Goal: Task Accomplishment & Management: Use online tool/utility

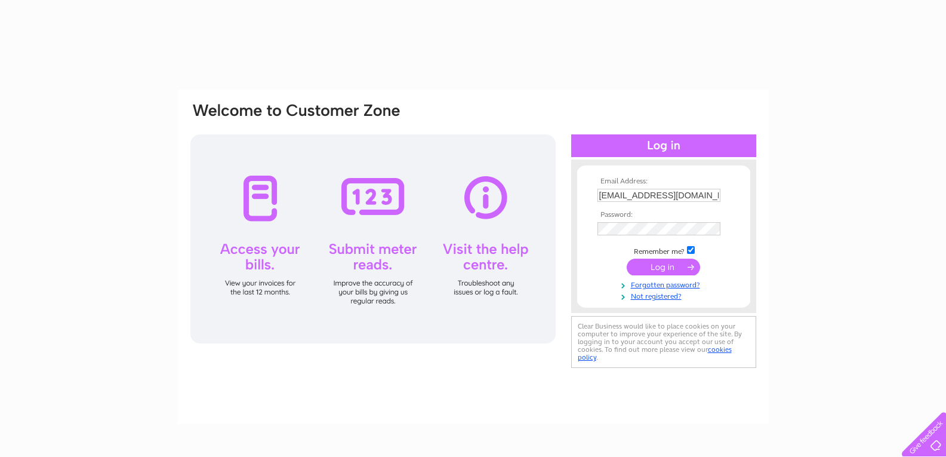
click at [666, 268] on input "submit" at bounding box center [663, 266] width 73 height 17
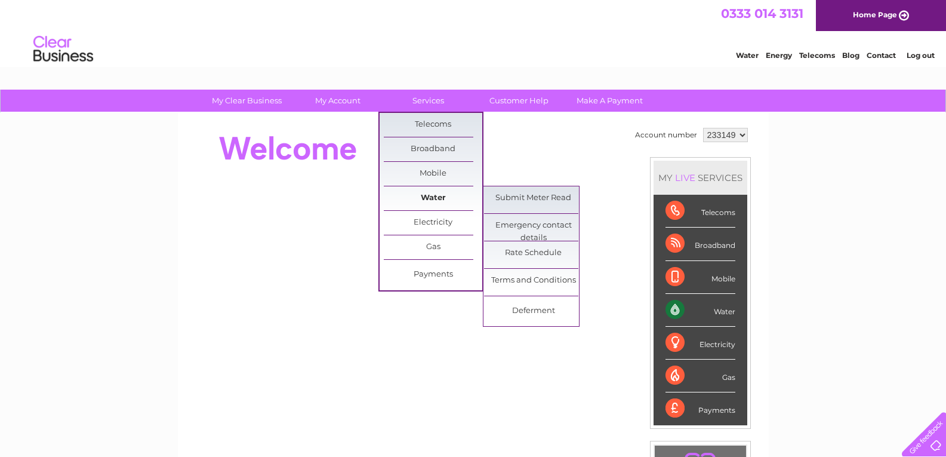
click at [437, 198] on link "Water" at bounding box center [433, 198] width 98 height 24
click at [435, 198] on link "Water" at bounding box center [433, 198] width 98 height 24
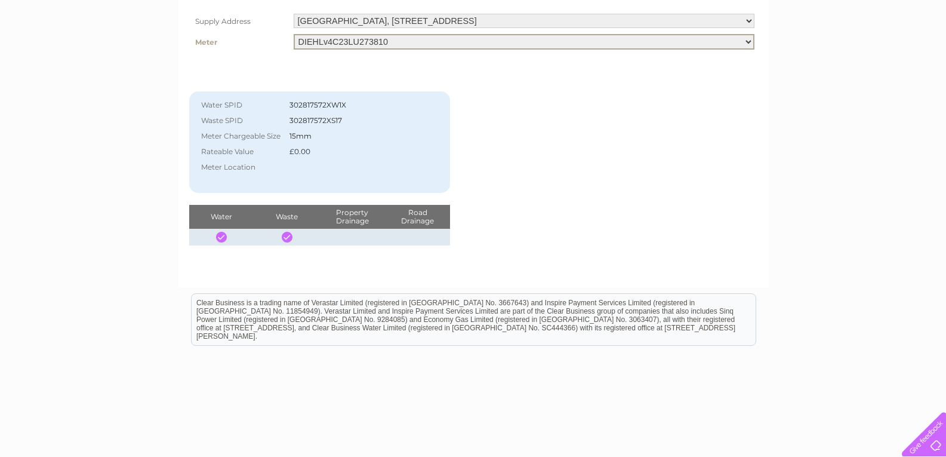
scroll to position [183, 0]
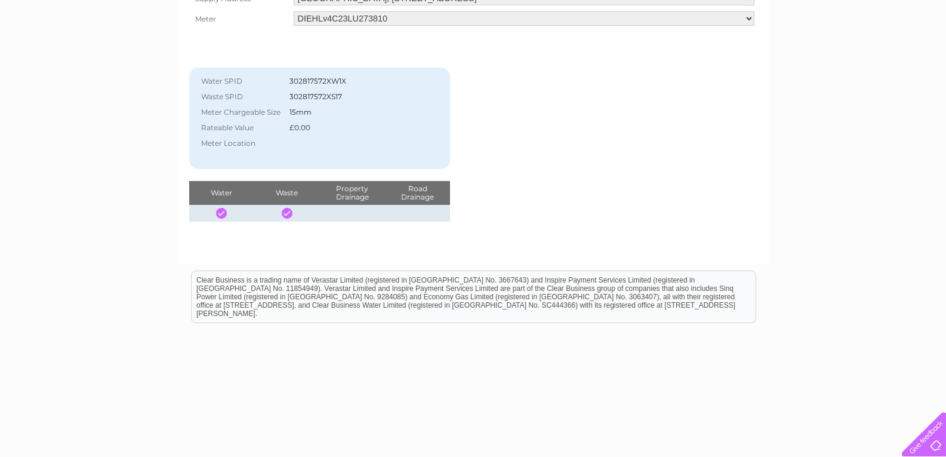
click at [638, 190] on div "Account number 233149 My Water Services Supply Address Paignton Bowling Club, Q…" at bounding box center [473, 87] width 568 height 267
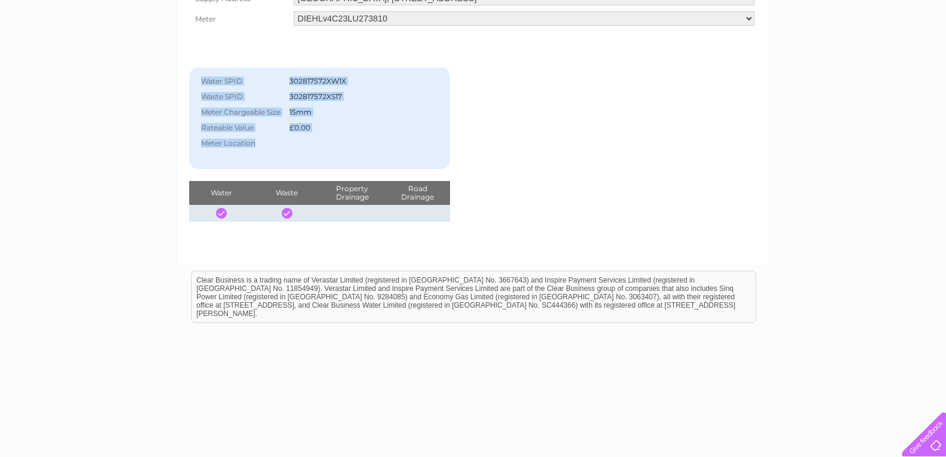
drag, startPoint x: 638, startPoint y: 190, endPoint x: 592, endPoint y: 155, distance: 57.4
click at [592, 155] on div "Account number 233149 My Water Services Supply Address Paignton Bowling Club, Q…" at bounding box center [473, 87] width 568 height 267
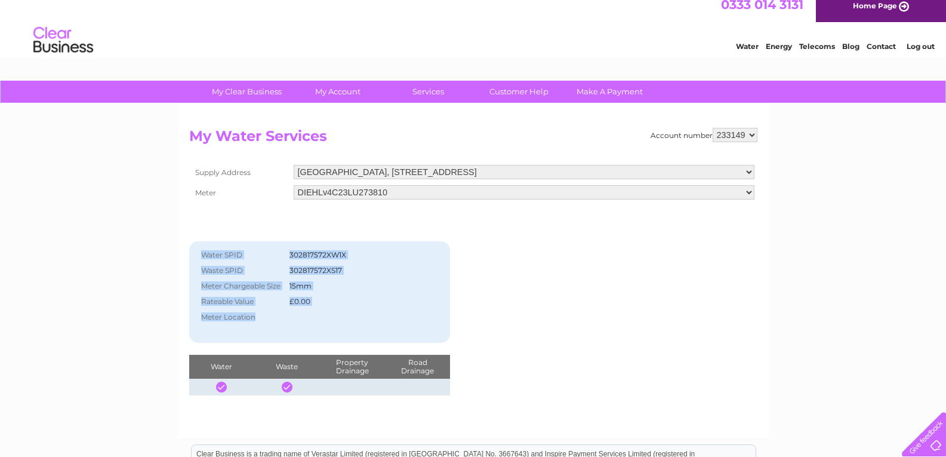
scroll to position [0, 0]
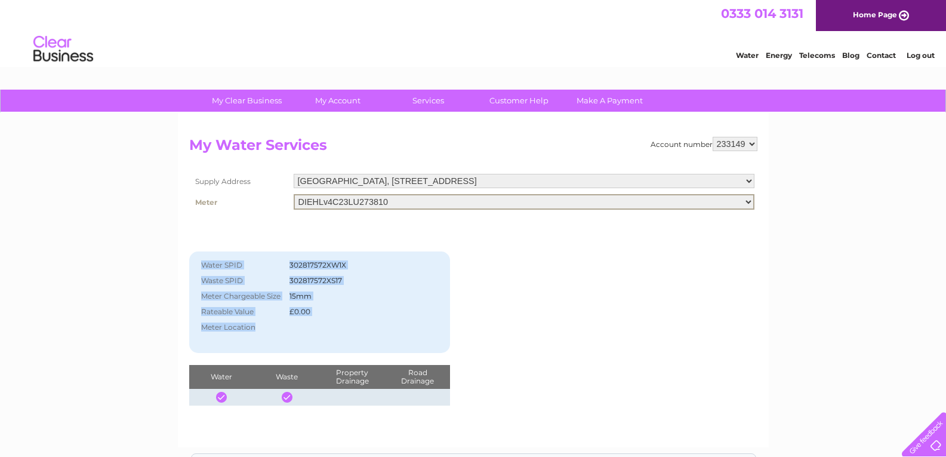
click at [749, 199] on select "DIEHLv4C23LU273810" at bounding box center [524, 202] width 461 height 16
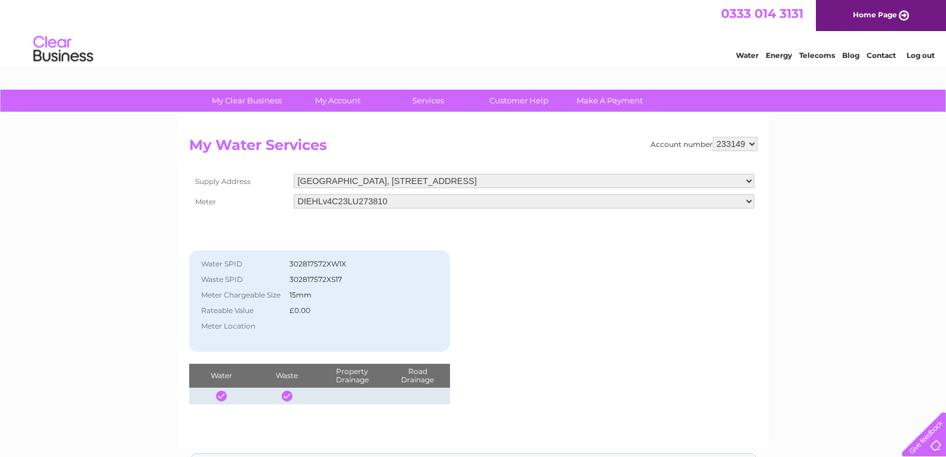
click at [803, 186] on div "My Clear Business Login Details My Details My Preferences Link Account My Accou…" at bounding box center [473, 371] width 946 height 562
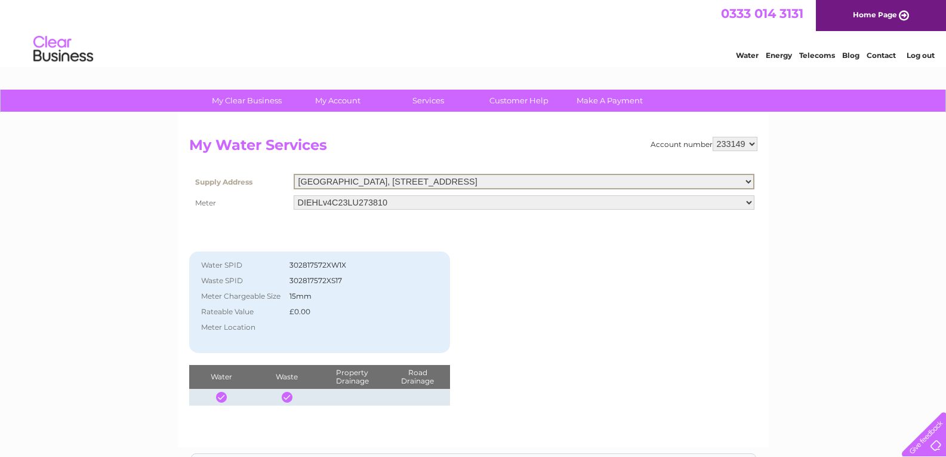
click at [749, 179] on select "Paignton Bowling Club, Queens Park Road, Paignton, Devon, TQ4 6AH Paignton Bowl…" at bounding box center [524, 182] width 461 height 16
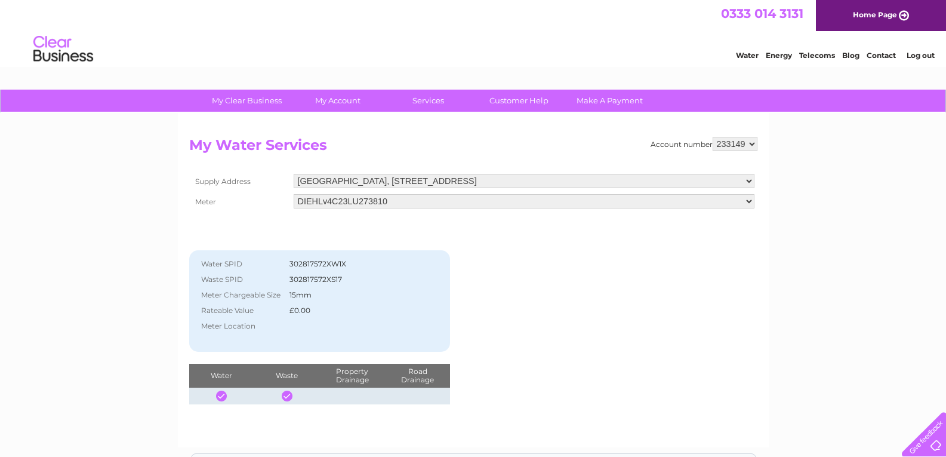
click at [827, 216] on div "My Clear Business Login Details My Details My Preferences Link Account My Accou…" at bounding box center [473, 371] width 946 height 562
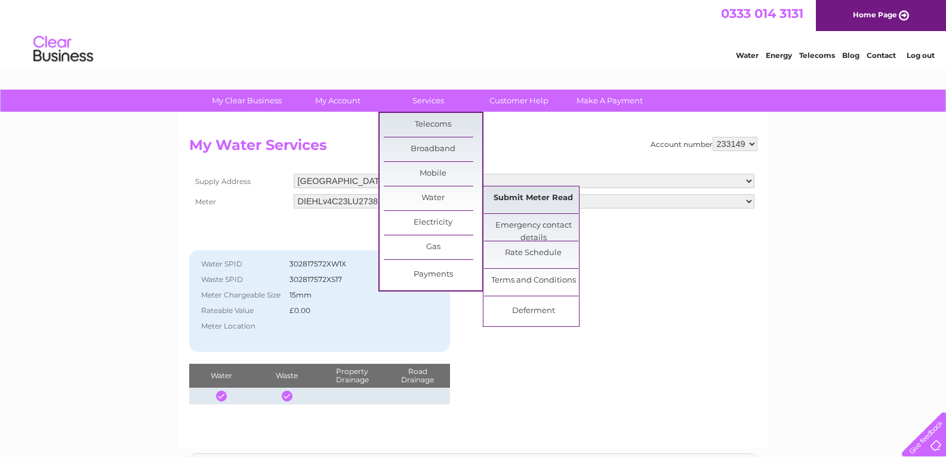
click at [507, 195] on link "Submit Meter Read" at bounding box center [533, 198] width 98 height 24
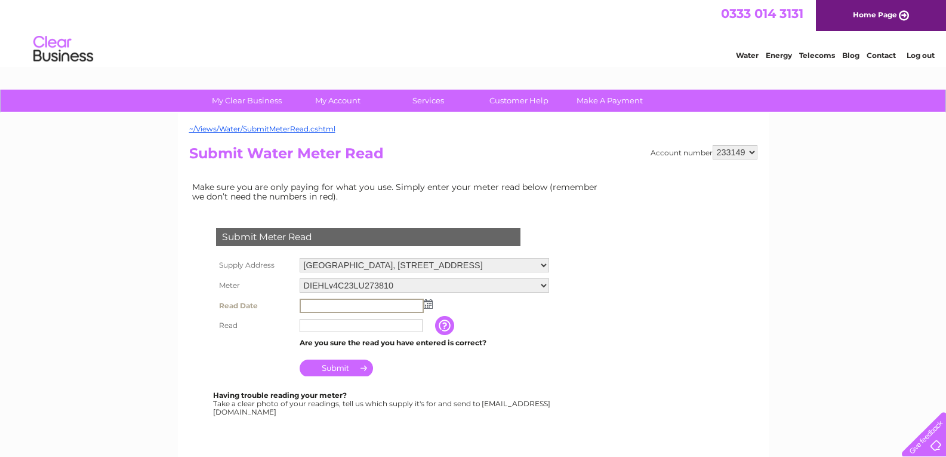
click at [312, 303] on input "text" at bounding box center [362, 305] width 124 height 14
click at [428, 303] on img at bounding box center [427, 303] width 9 height 10
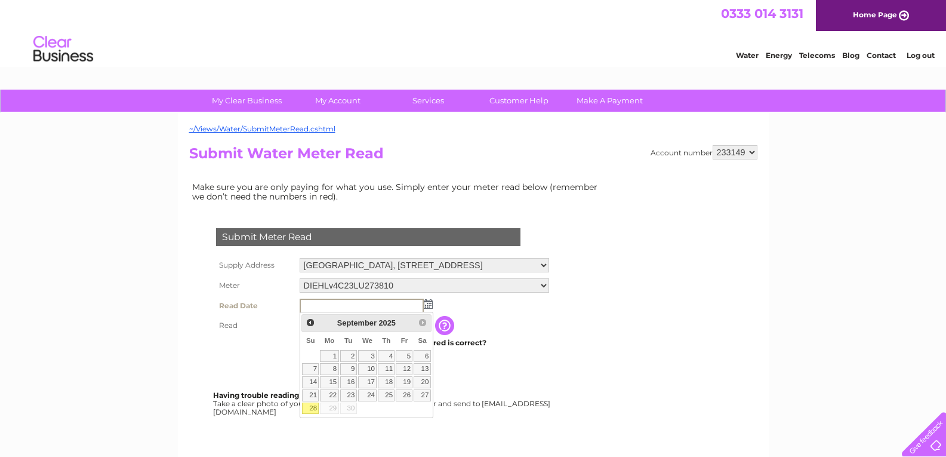
click at [312, 407] on link "28" at bounding box center [310, 408] width 17 height 12
type input "2025/09/28"
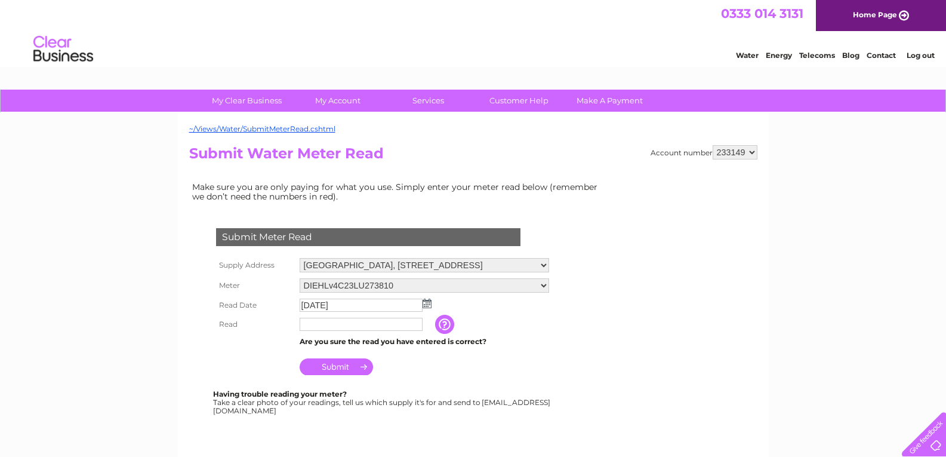
click at [310, 322] on input "text" at bounding box center [361, 324] width 123 height 13
type input "934"
click at [332, 365] on input "Submit" at bounding box center [336, 366] width 73 height 17
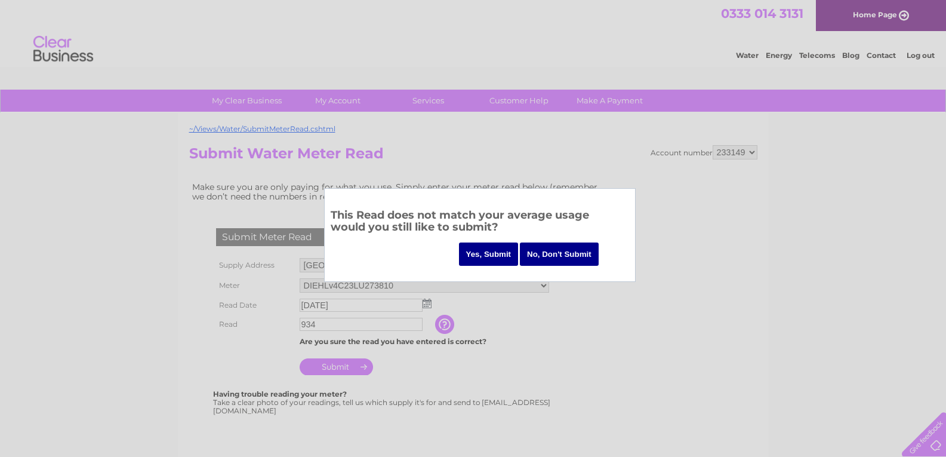
click at [482, 253] on input "Yes, Submit" at bounding box center [489, 253] width 60 height 23
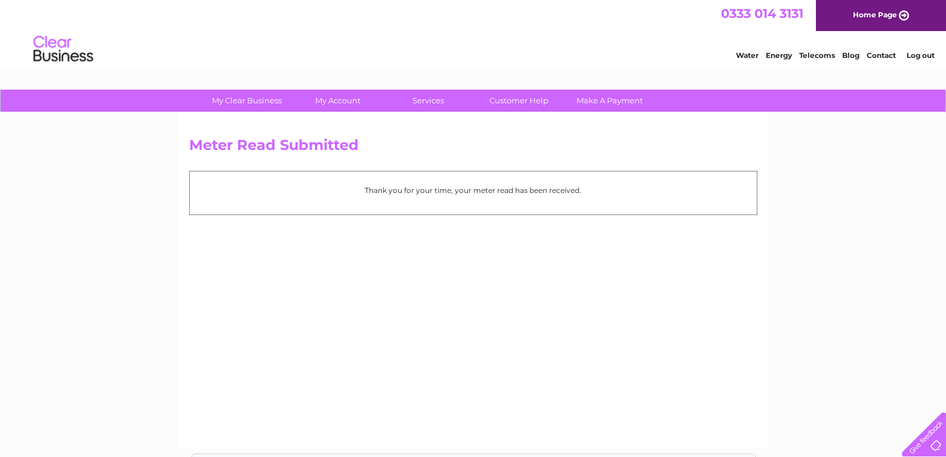
click at [915, 56] on link "Log out" at bounding box center [921, 55] width 28 height 9
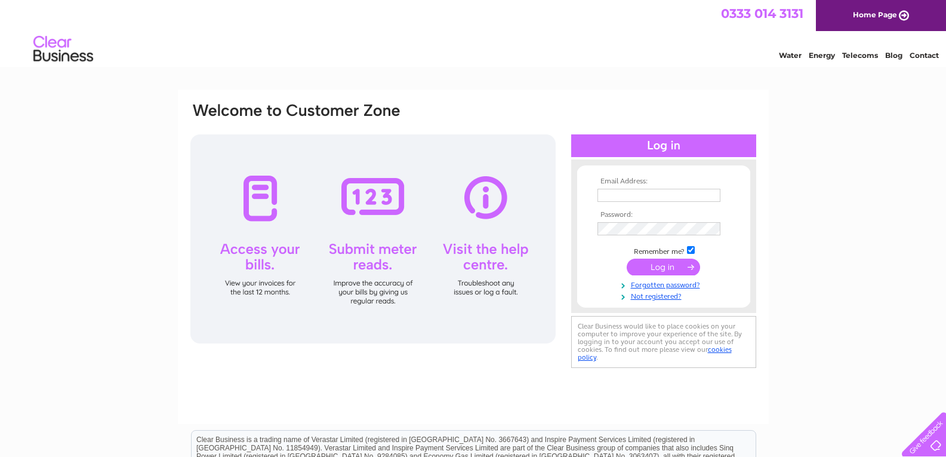
type input "[EMAIL_ADDRESS][DOMAIN_NAME]"
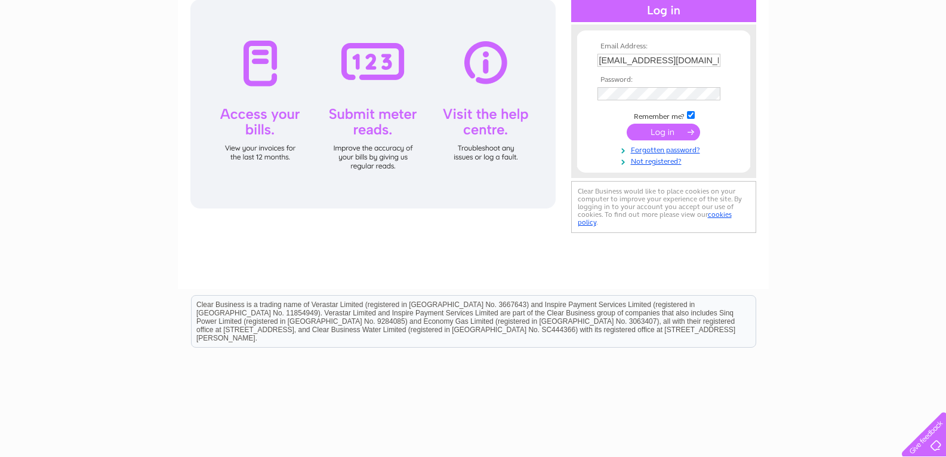
scroll to position [180, 0]
